Goal: Transaction & Acquisition: Obtain resource

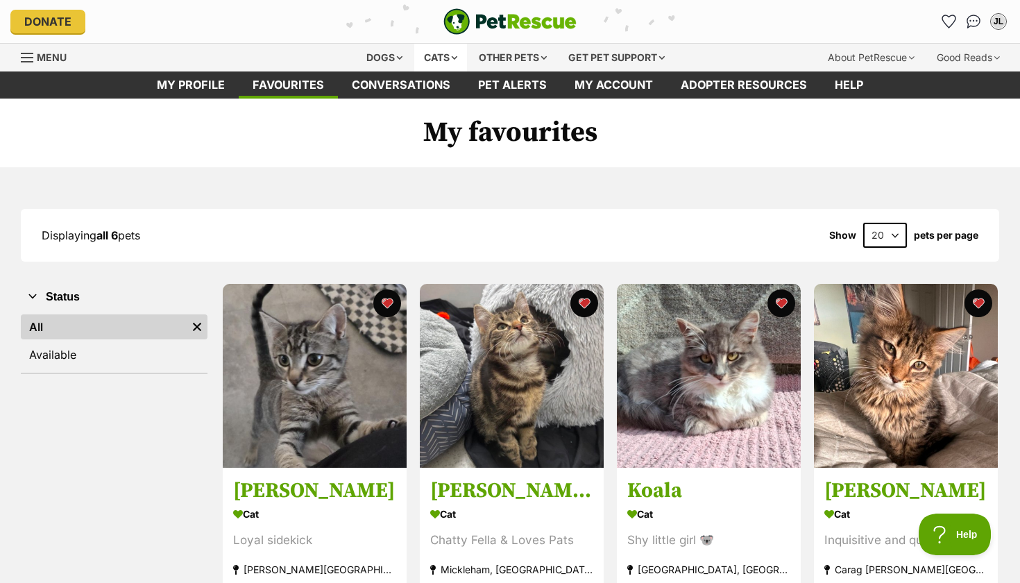
click at [430, 58] on div "Cats" at bounding box center [440, 58] width 53 height 28
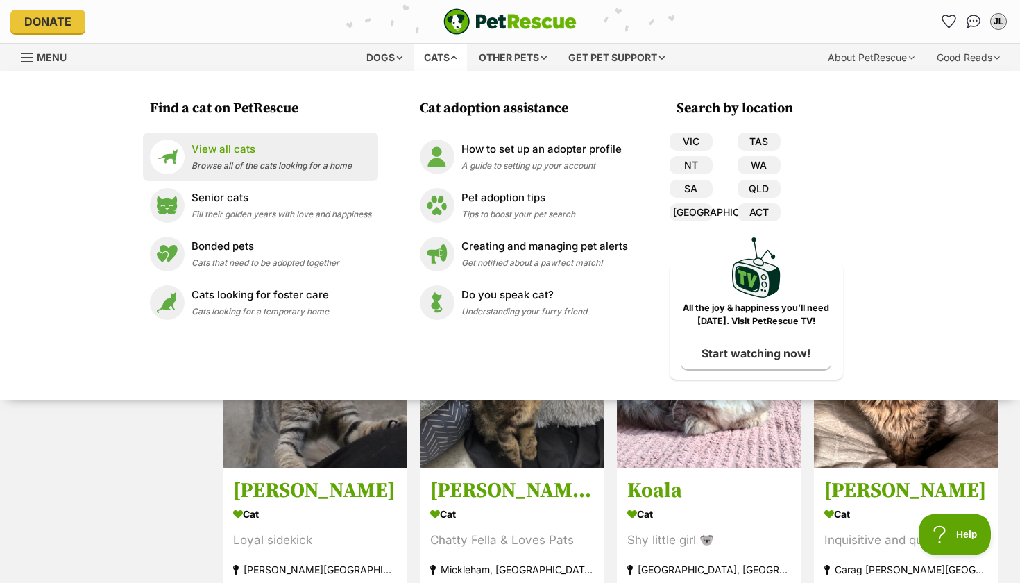
click at [284, 160] on span "Browse all of the cats looking for a home" at bounding box center [272, 165] width 160 height 10
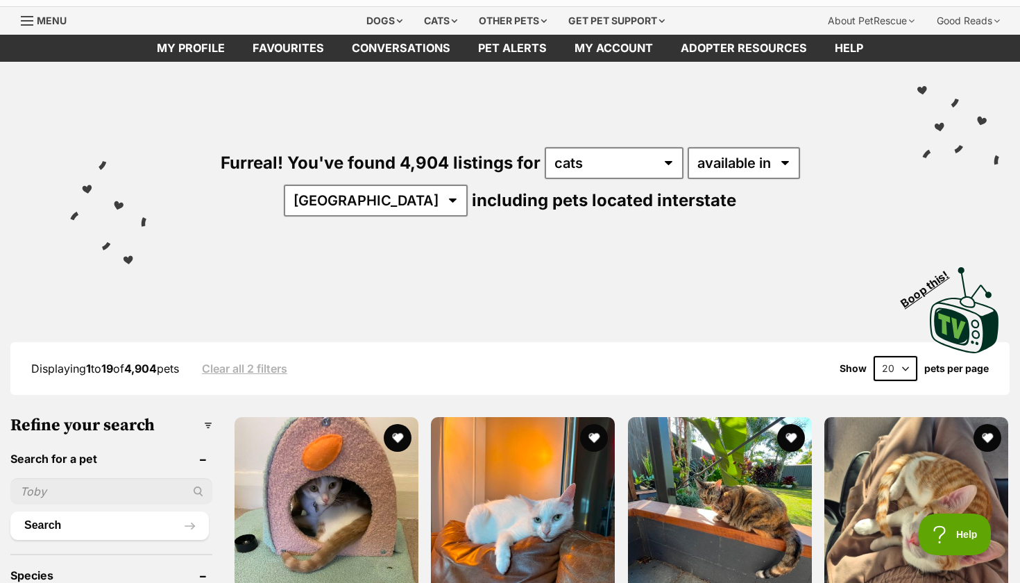
scroll to position [65, 0]
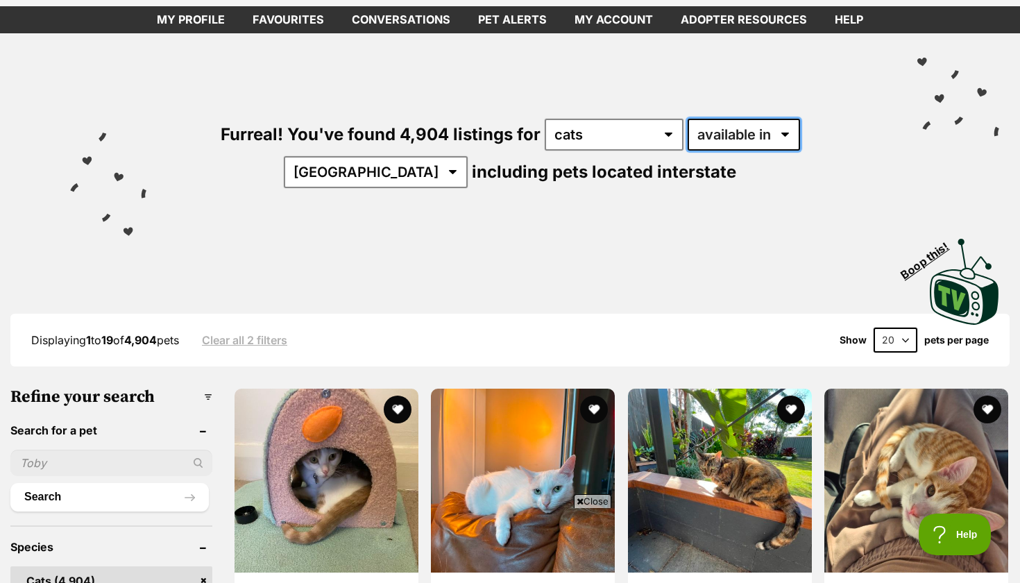
select select "disabled"
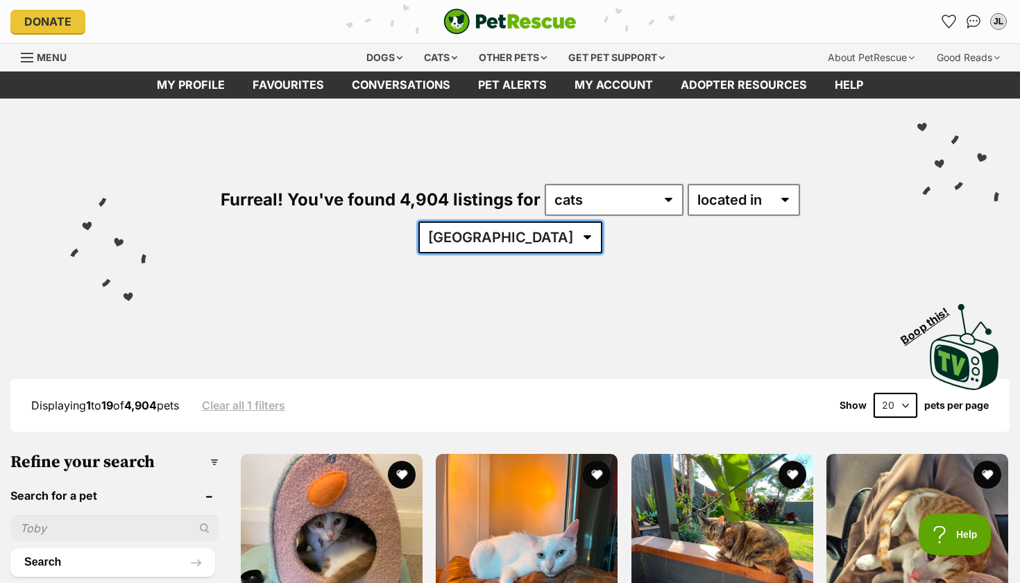
select select "VIC"
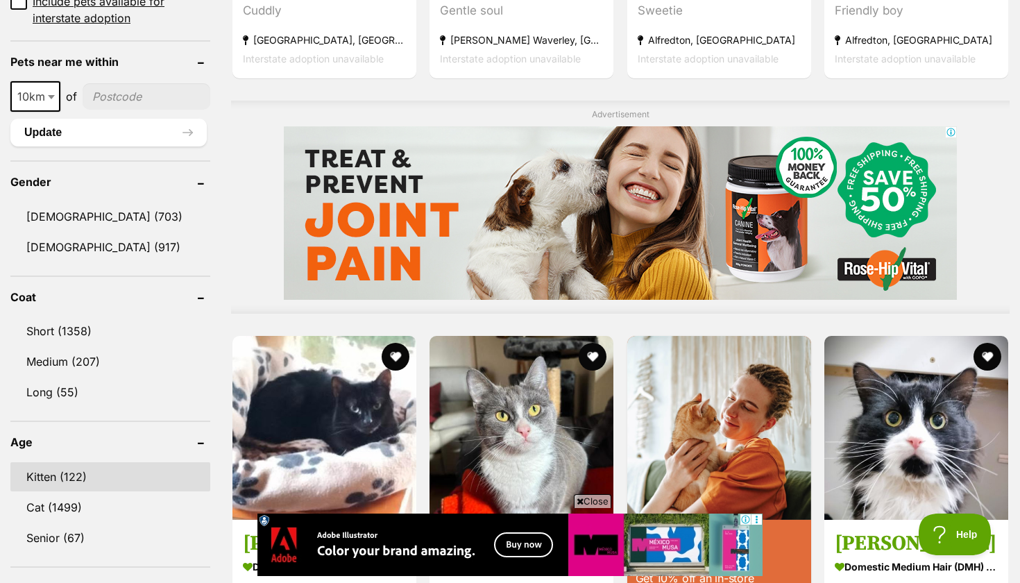
scroll to position [1079, 0]
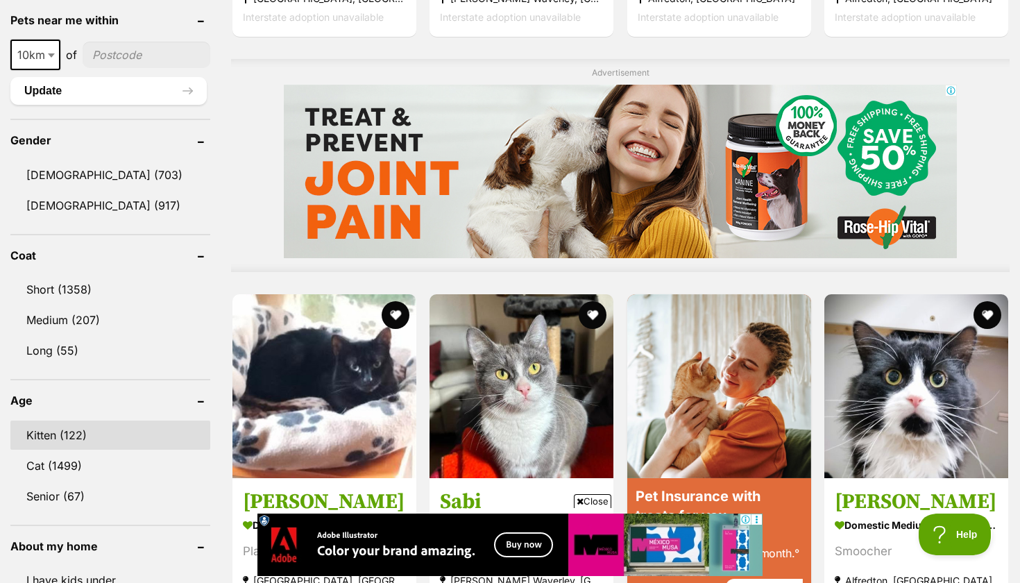
click at [103, 420] on link "Kitten (122)" at bounding box center [110, 434] width 200 height 29
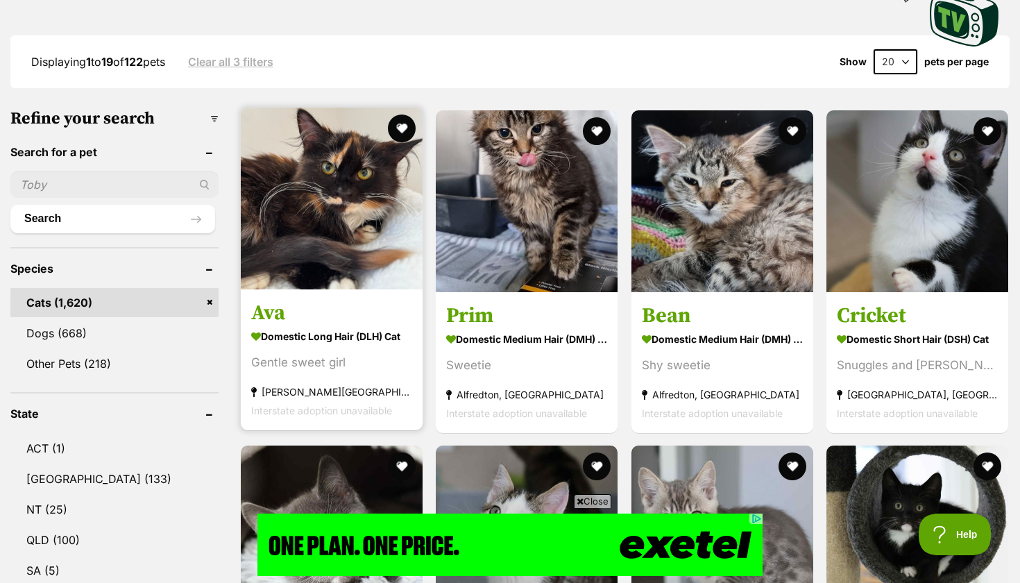
scroll to position [345, 0]
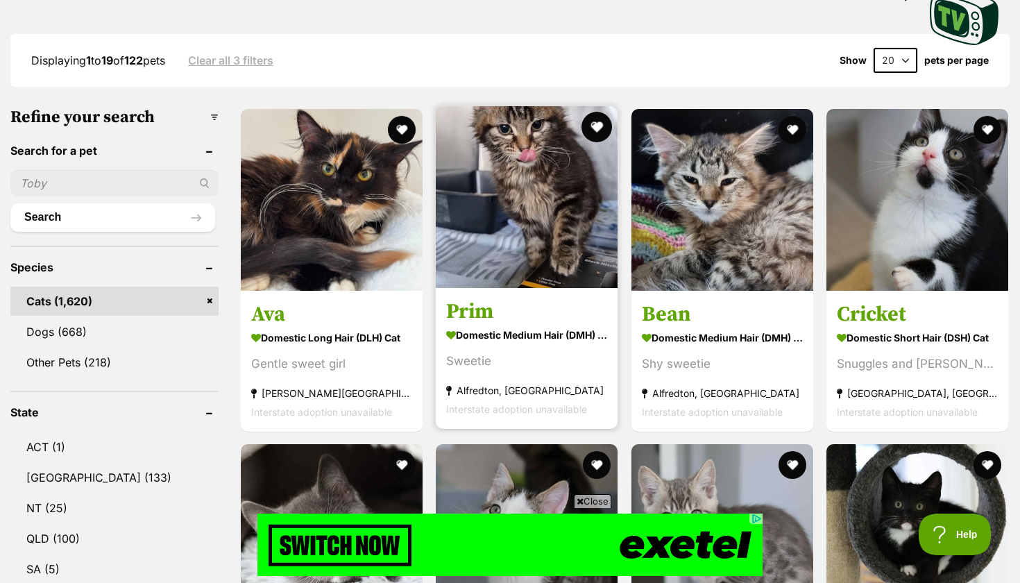
click at [602, 123] on button "favourite" at bounding box center [597, 127] width 31 height 31
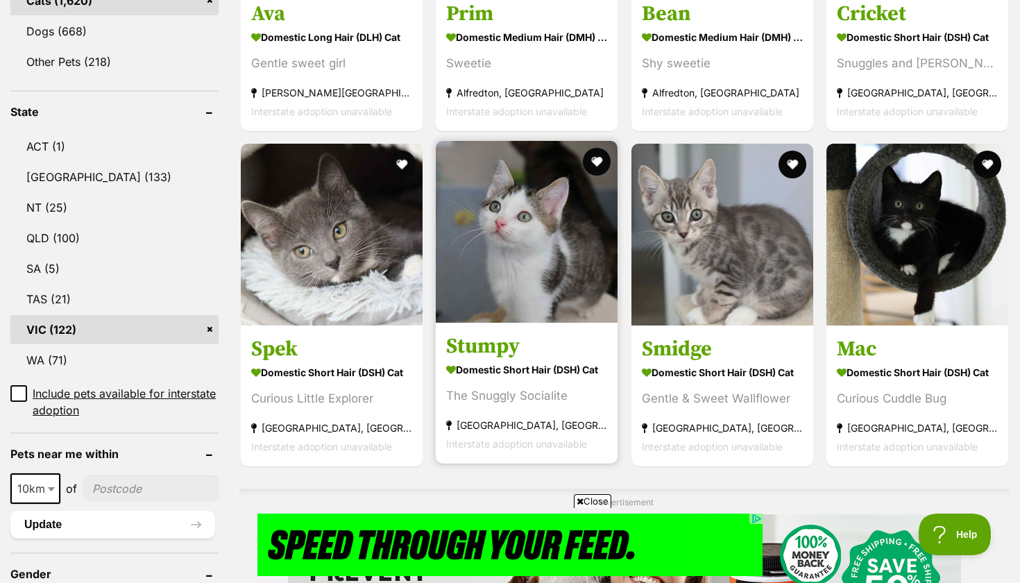
scroll to position [645, 0]
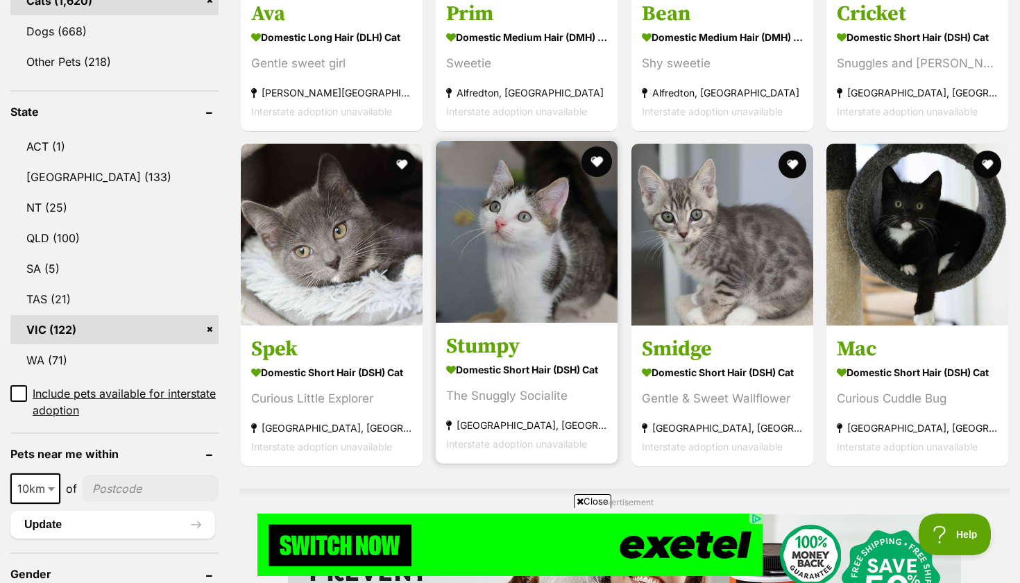
click at [602, 162] on button "favourite" at bounding box center [597, 161] width 31 height 31
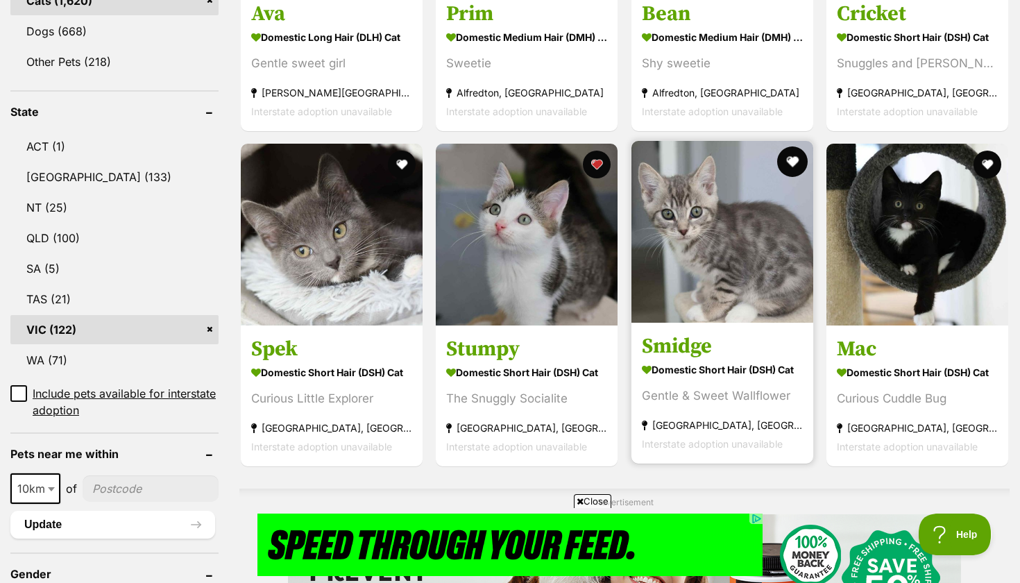
click at [805, 162] on button "favourite" at bounding box center [792, 161] width 31 height 31
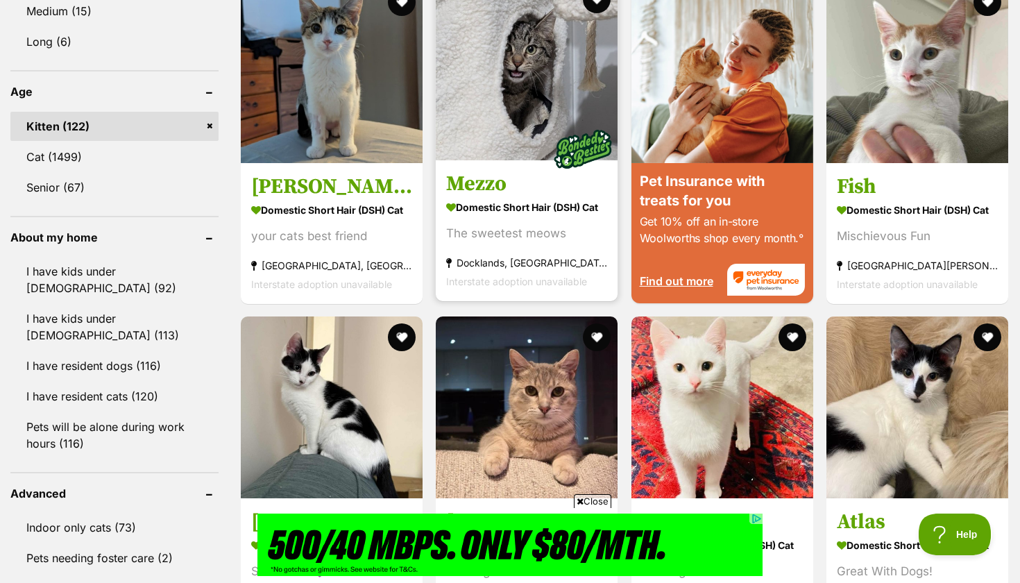
scroll to position [1257, 0]
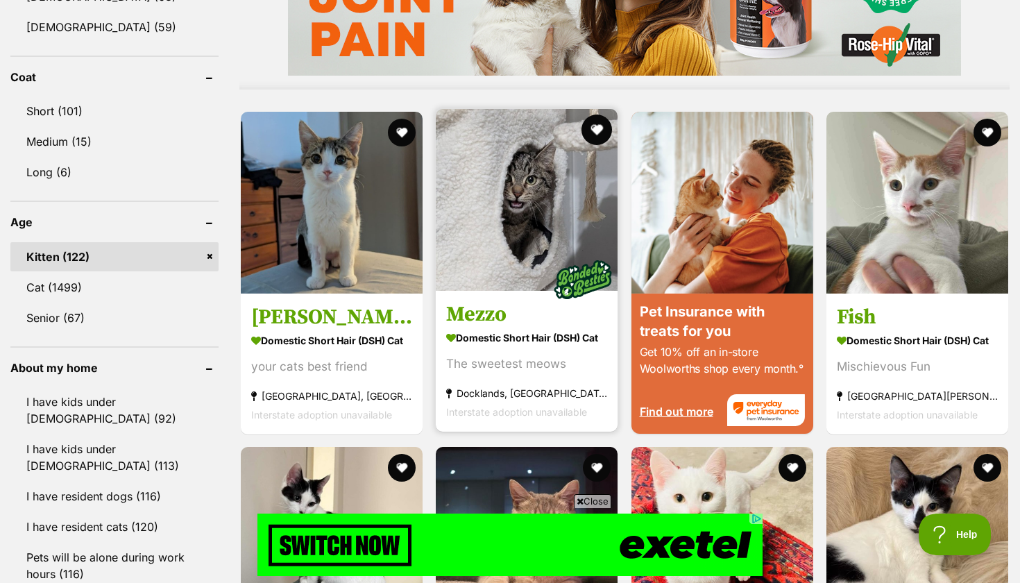
click at [604, 128] on button "favourite" at bounding box center [597, 129] width 31 height 31
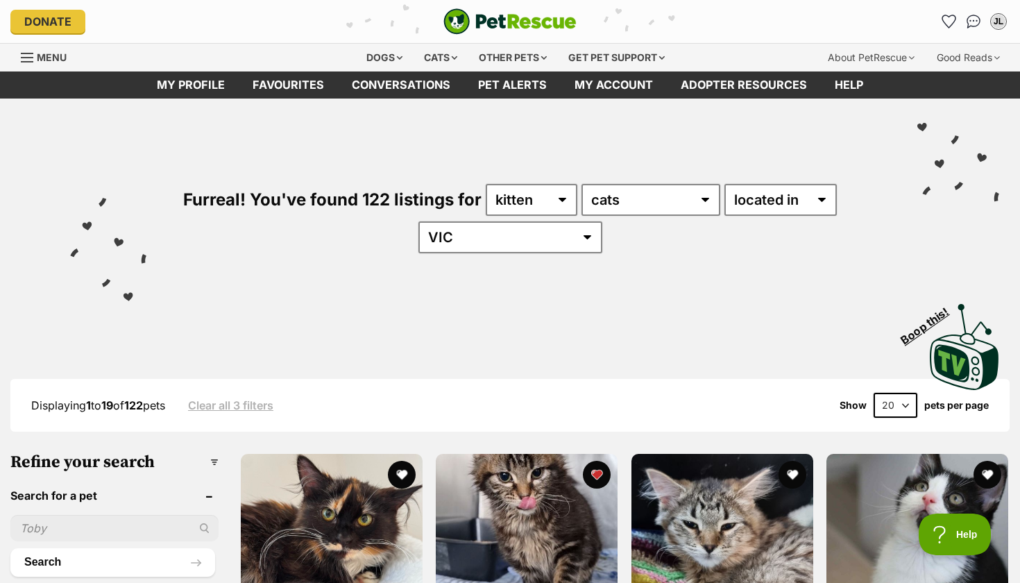
scroll to position [0, 0]
select select "60"
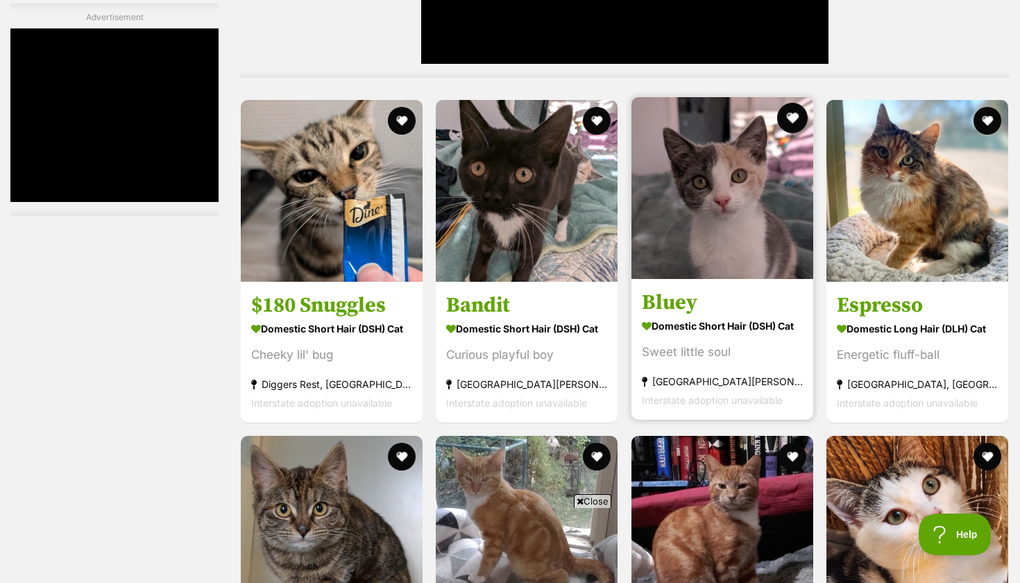
click at [798, 119] on button "favourite" at bounding box center [792, 118] width 31 height 31
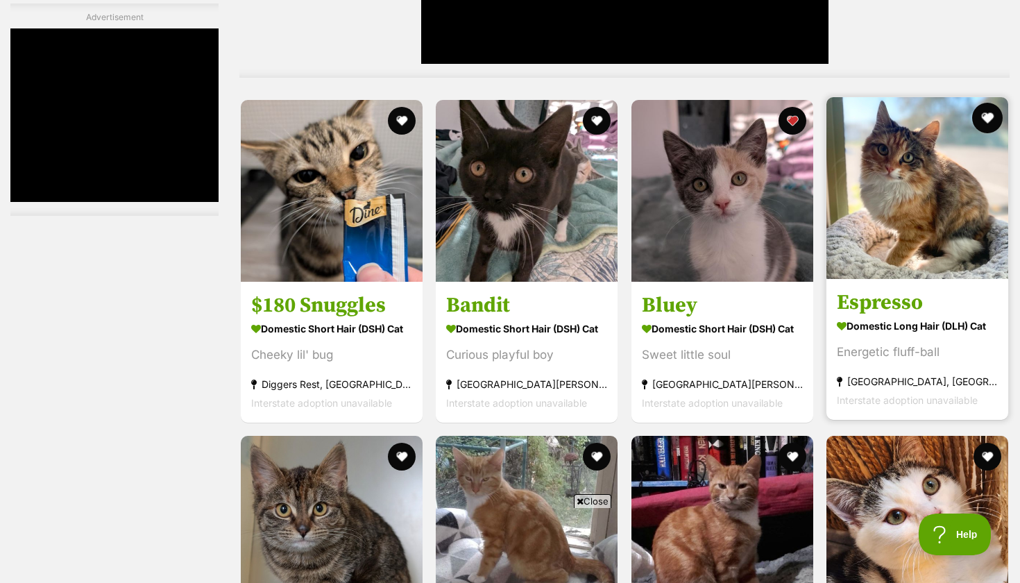
click at [984, 113] on button "favourite" at bounding box center [987, 118] width 31 height 31
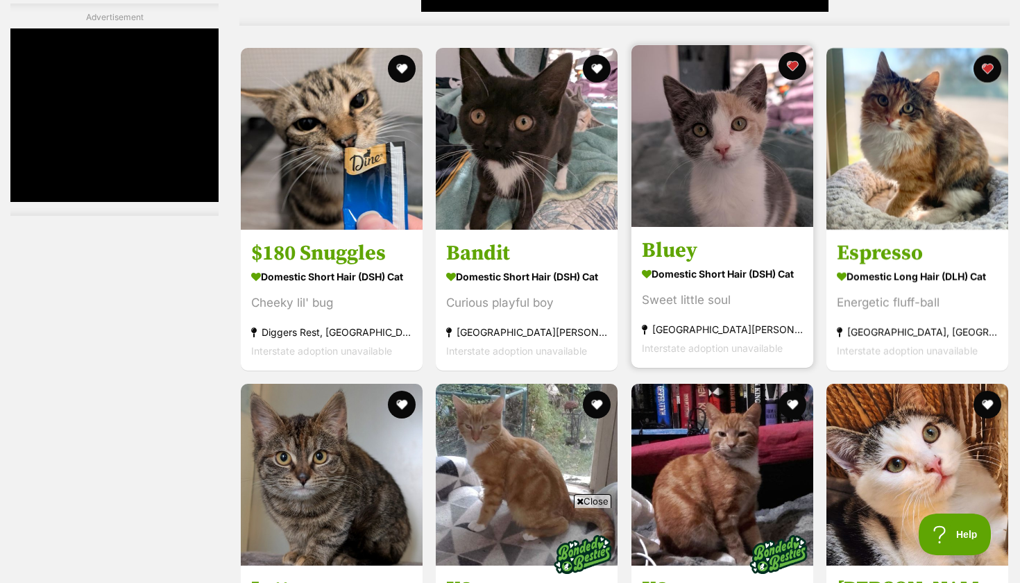
click at [733, 194] on img at bounding box center [722, 136] width 182 height 182
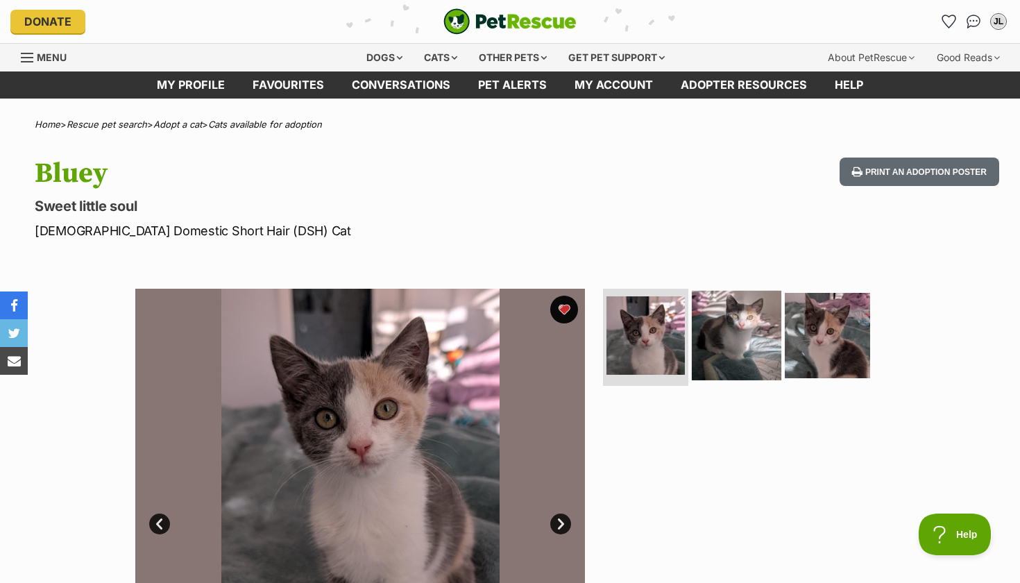
click at [729, 300] on img at bounding box center [737, 336] width 90 height 90
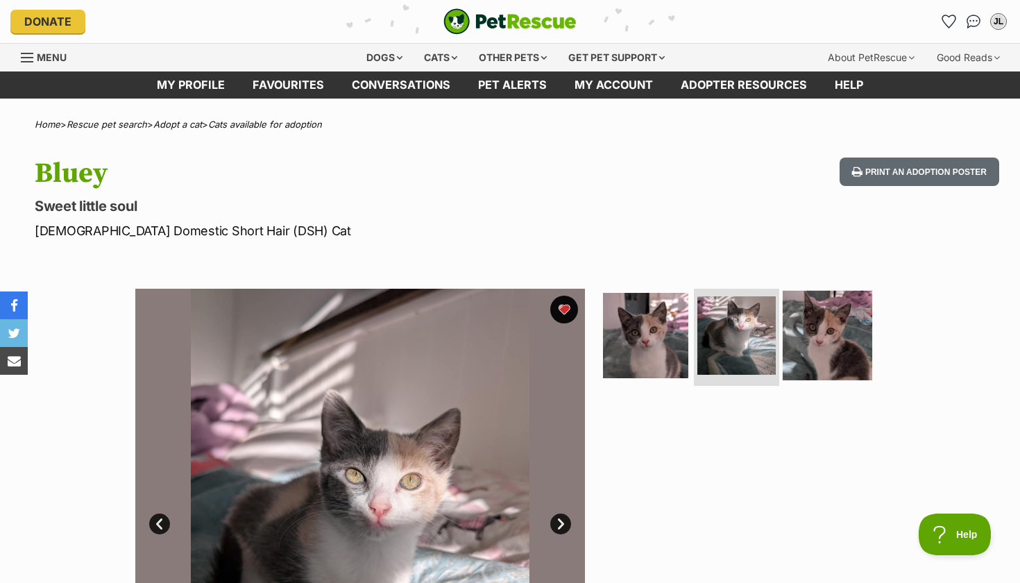
click at [783, 323] on img at bounding box center [828, 336] width 90 height 90
